Goal: Task Accomplishment & Management: Use online tool/utility

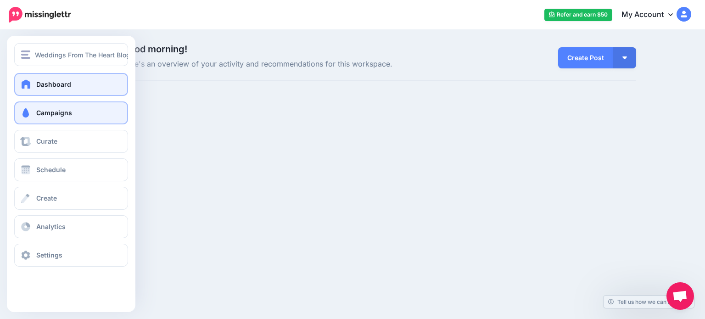
click at [38, 108] on link "Campaigns" at bounding box center [71, 112] width 114 height 23
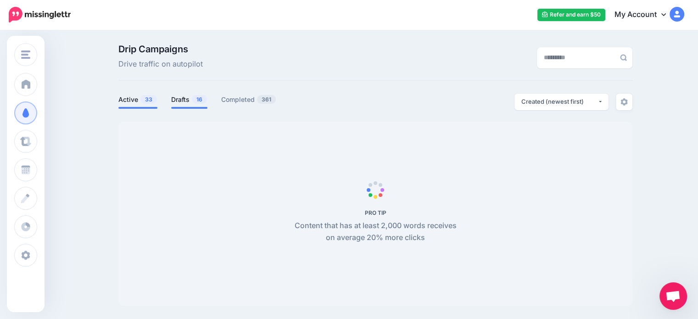
click at [189, 100] on link "Drafts 16" at bounding box center [189, 99] width 36 height 11
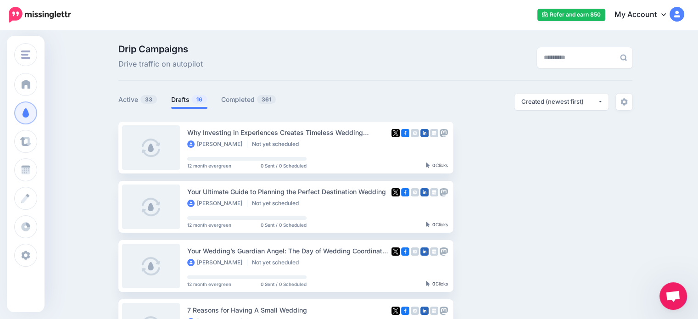
scroll to position [46, 0]
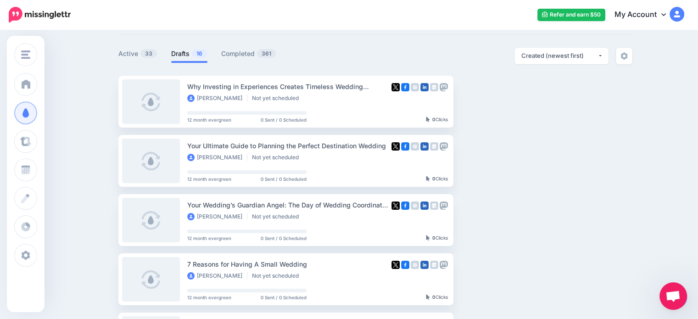
click at [677, 293] on span "Open chat" at bounding box center [672, 296] width 15 height 13
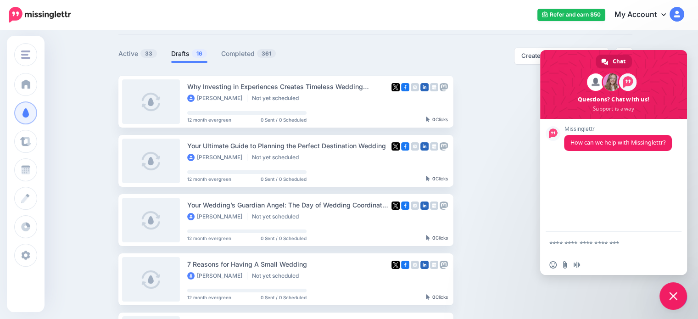
click at [509, 103] on link "Setup Campaign" at bounding box center [491, 101] width 62 height 17
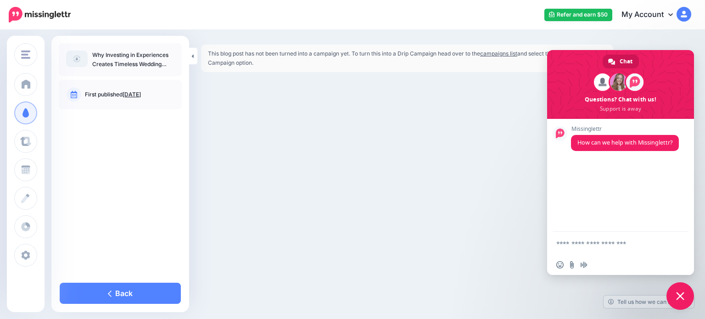
click at [686, 294] on span "Close chat" at bounding box center [680, 296] width 28 height 28
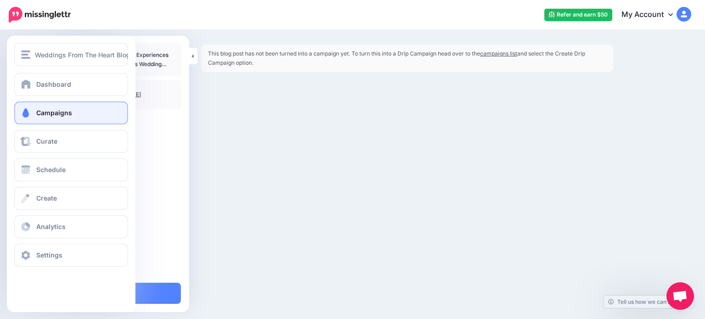
click at [53, 111] on span "Campaigns" at bounding box center [54, 113] width 36 height 8
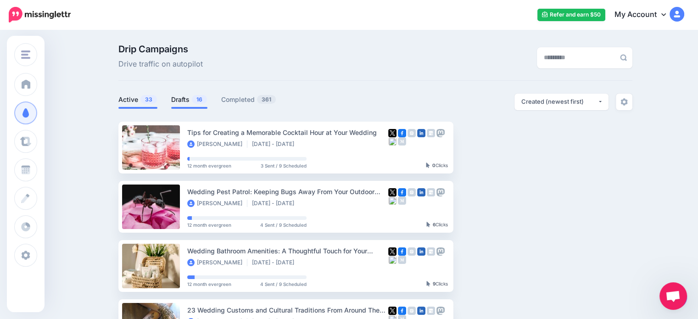
click at [185, 100] on link "Drafts 16" at bounding box center [189, 99] width 36 height 11
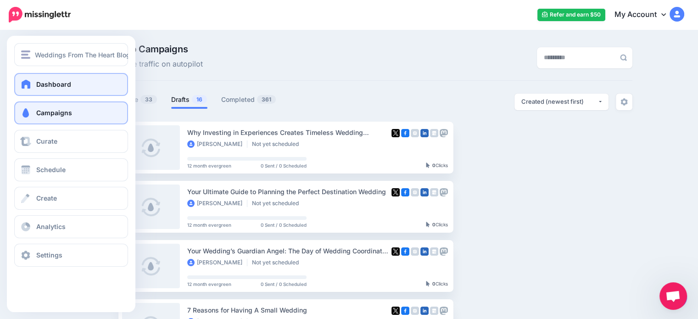
click at [24, 83] on span at bounding box center [26, 83] width 12 height 9
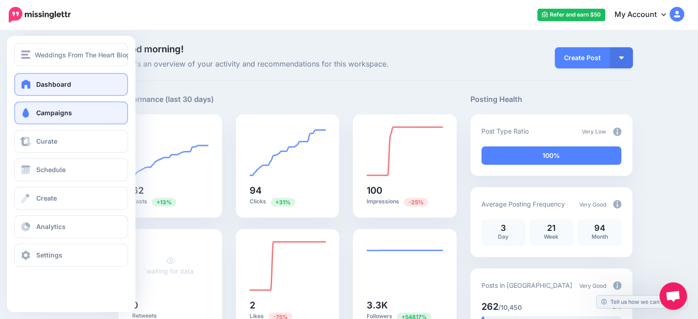
click at [46, 110] on span "Campaigns" at bounding box center [54, 113] width 36 height 8
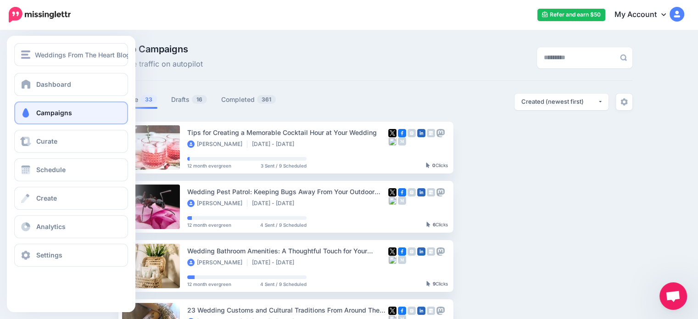
click at [53, 112] on span "Campaigns" at bounding box center [54, 113] width 36 height 8
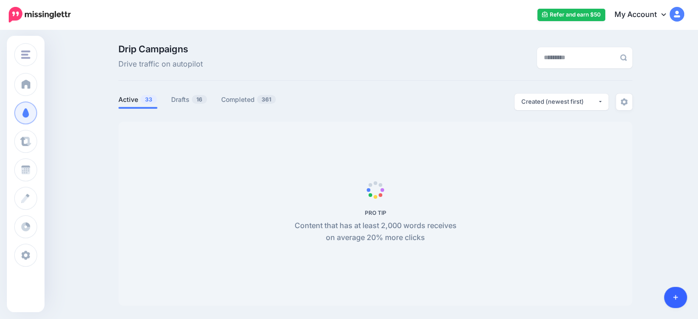
click at [670, 297] on body "Refer and earn $50 My Account Dashboard My Account Logout" at bounding box center [349, 159] width 698 height 319
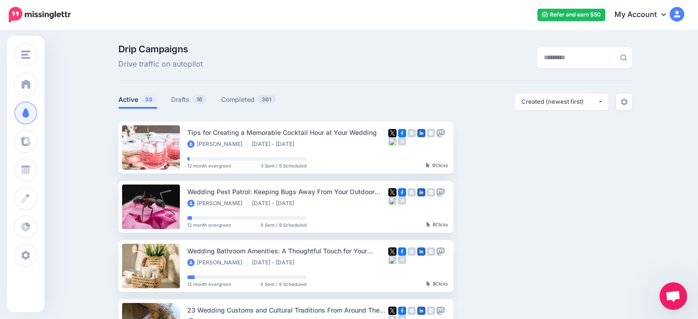
click at [182, 99] on link "Drafts 16" at bounding box center [189, 99] width 36 height 11
